Goal: Transaction & Acquisition: Download file/media

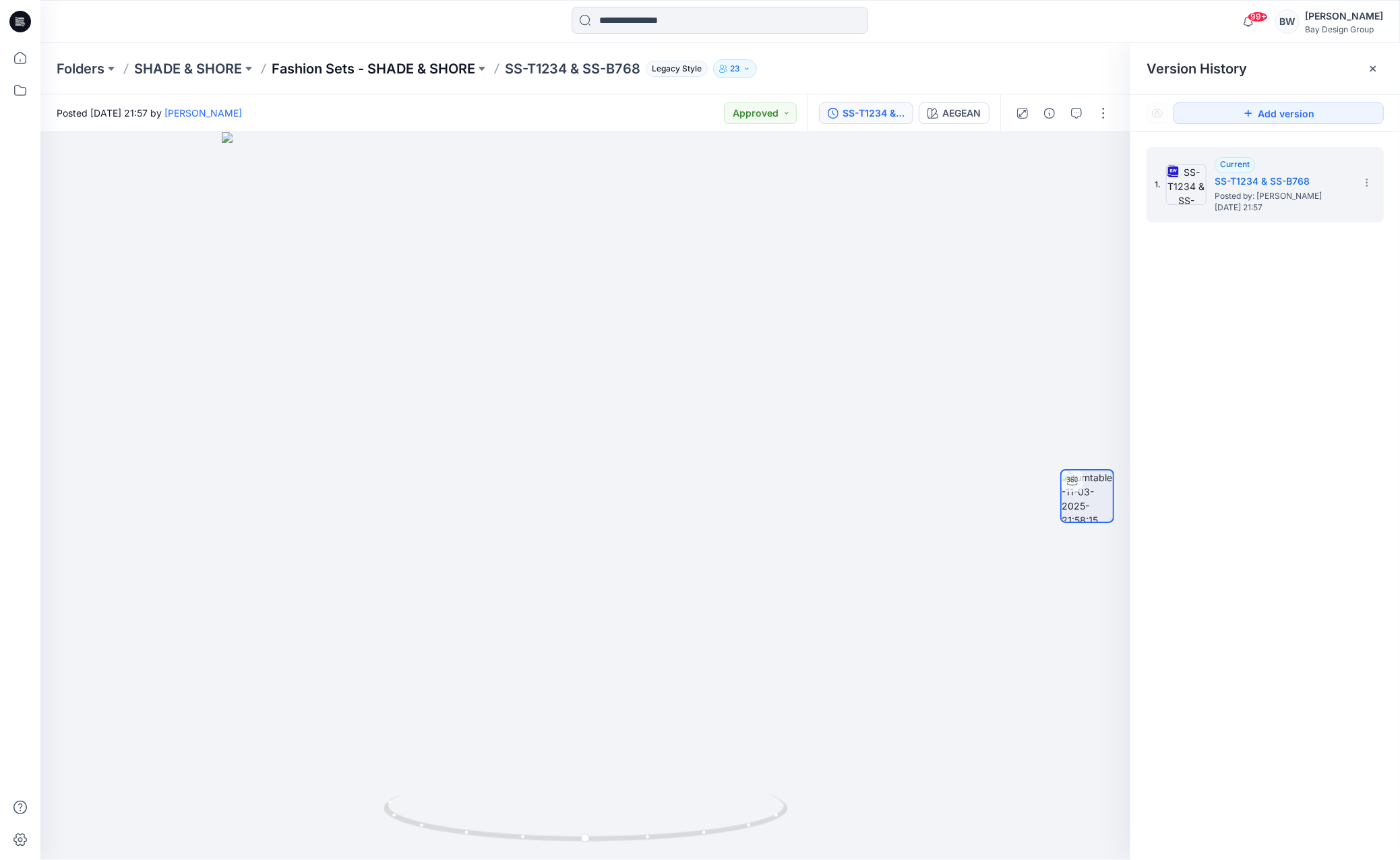
click at [419, 71] on p "Fashion Sets - SHADE & SHORE" at bounding box center [374, 69] width 203 height 19
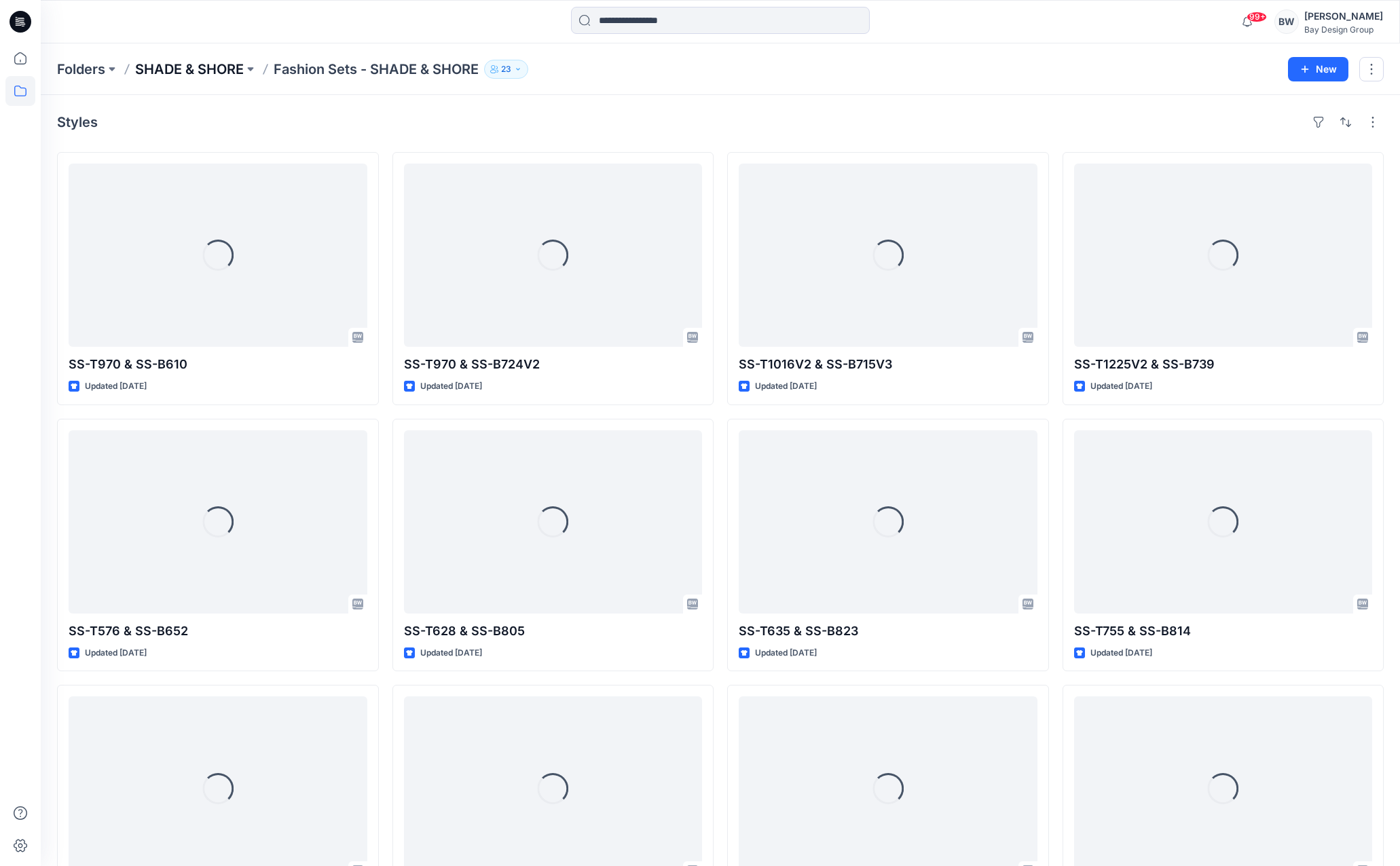
click at [238, 66] on p "SHADE & SHORE" at bounding box center [189, 69] width 108 height 19
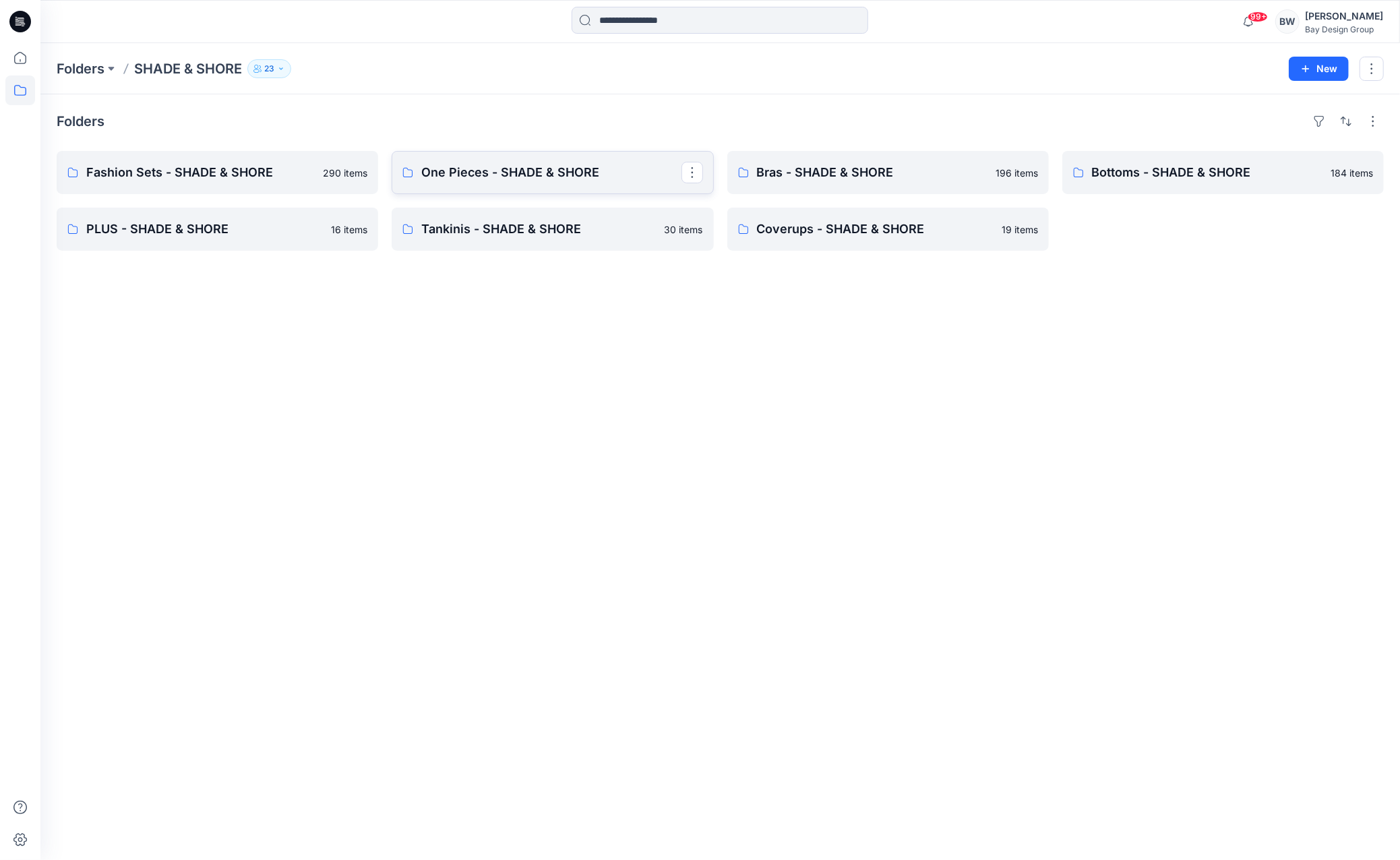
click at [450, 164] on p "One Pieces - SHADE & SHORE" at bounding box center [551, 172] width 259 height 19
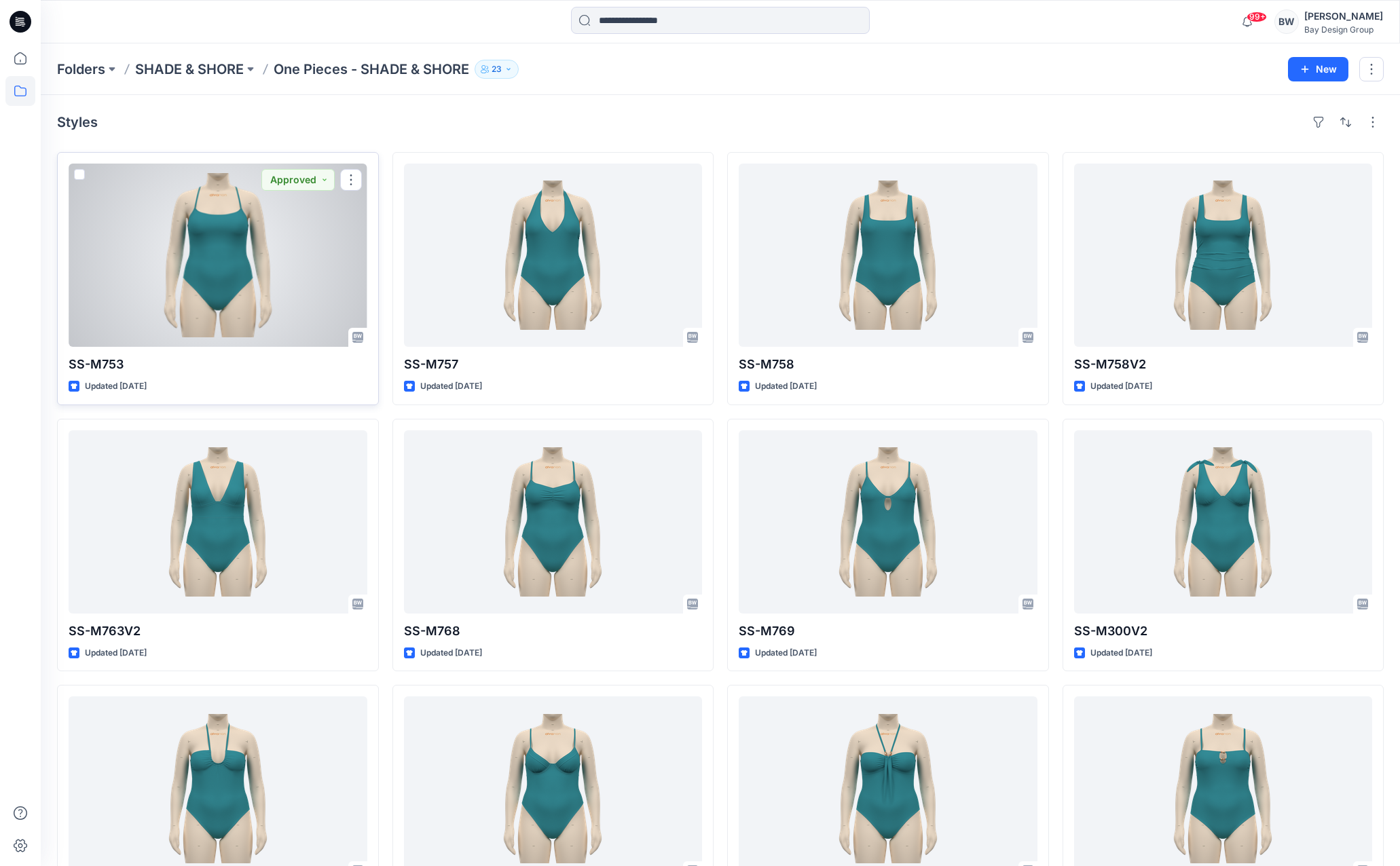
click at [217, 245] on div at bounding box center [217, 255] width 298 height 183
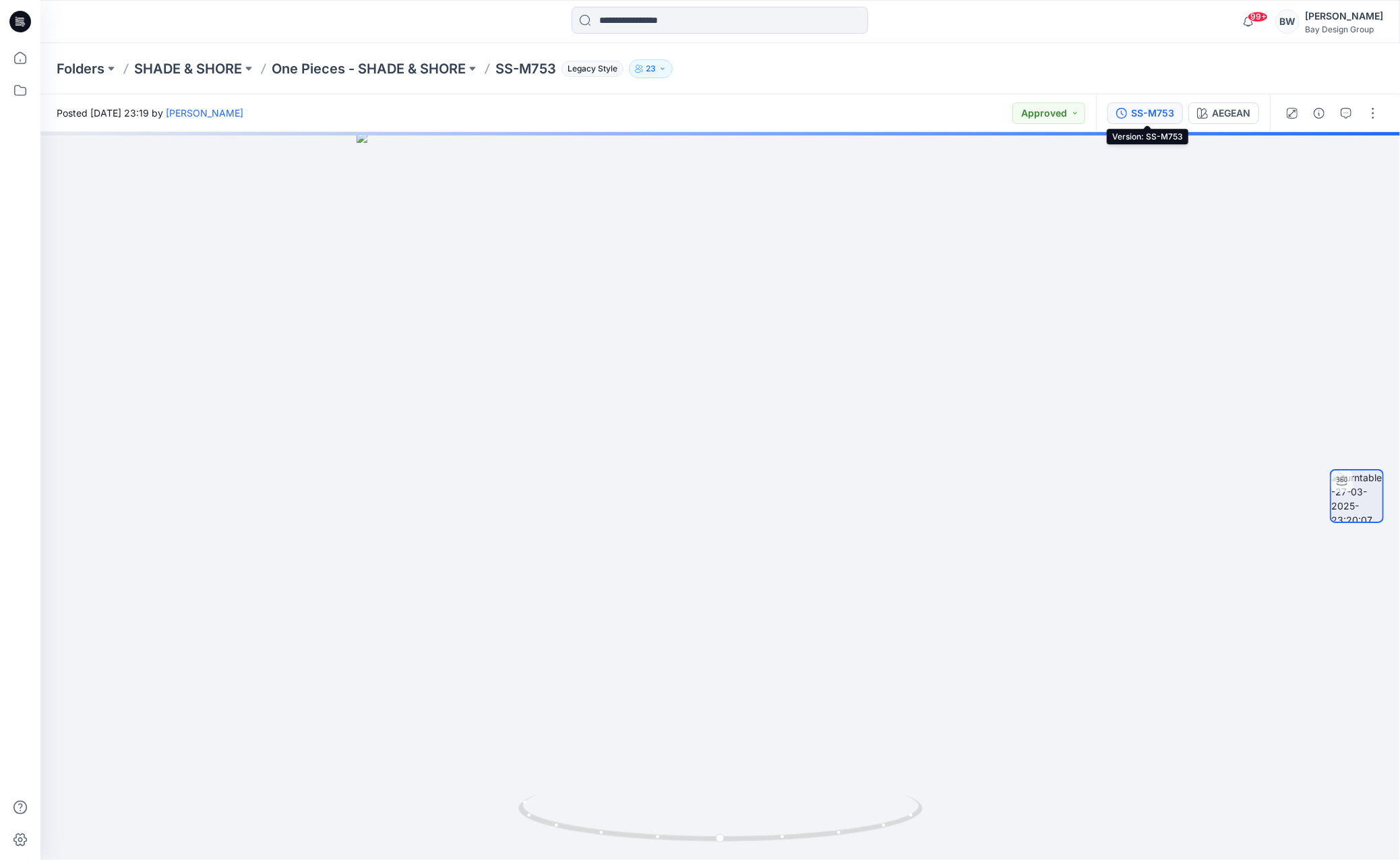
click at [1161, 115] on div "SS-M753" at bounding box center [1152, 113] width 43 height 15
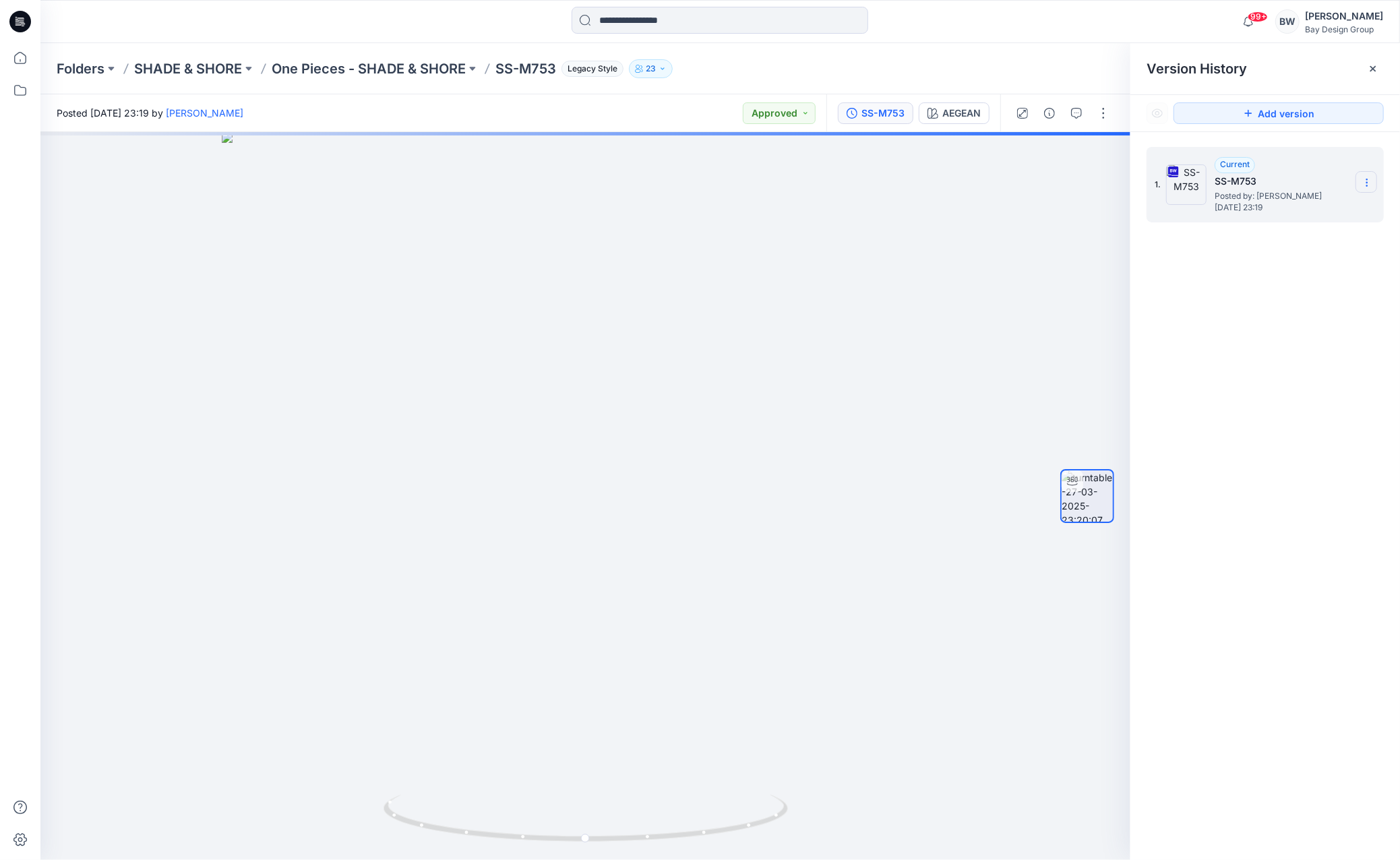
click at [1368, 183] on icon at bounding box center [1367, 183] width 11 height 11
click at [1298, 204] on span "Download Source BW File" at bounding box center [1299, 209] width 113 height 16
